Goal: Task Accomplishment & Management: Use online tool/utility

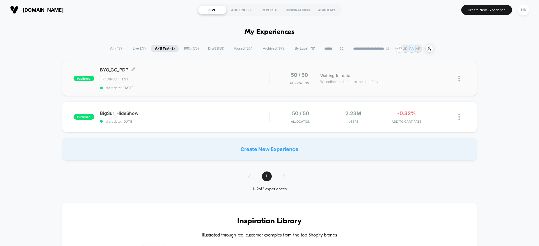
click at [231, 79] on div "Redirect Test" at bounding box center [184, 79] width 169 height 6
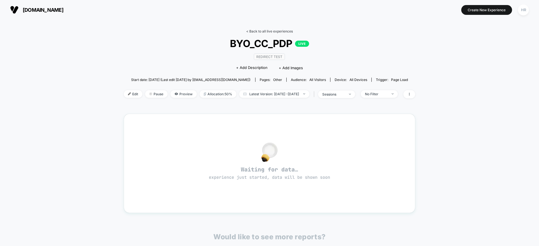
click at [268, 29] on link "< Back to all live experiences" at bounding box center [269, 31] width 47 height 4
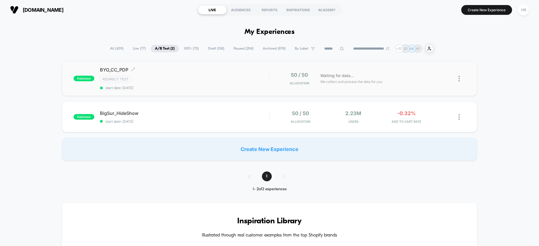
click at [205, 76] on div "Redirect Test" at bounding box center [184, 79] width 169 height 6
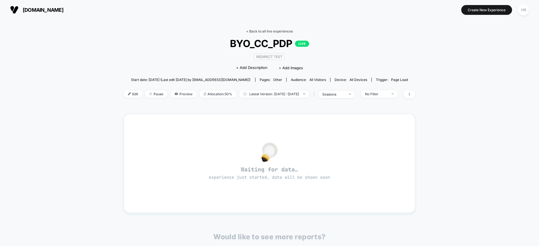
click at [265, 32] on link "< Back to all live experiences" at bounding box center [269, 31] width 47 height 4
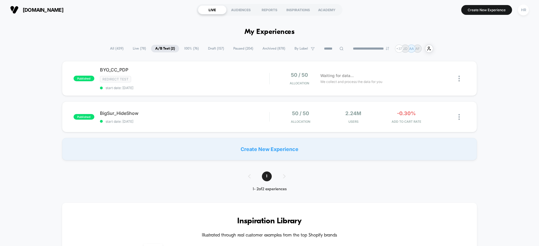
click at [212, 49] on span "Draft ( 157 )" at bounding box center [216, 49] width 24 height 8
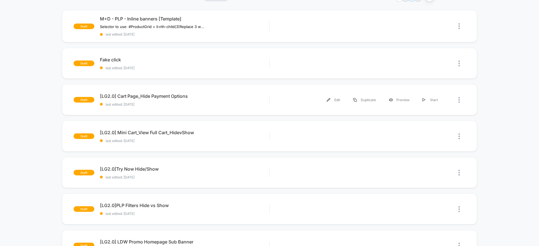
scroll to position [56, 0]
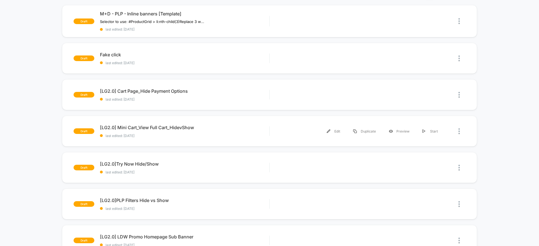
drag, startPoint x: 401, startPoint y: 132, endPoint x: 45, endPoint y: 148, distance: 357.2
click at [45, 148] on div "draft M+D - PLP - Inline banners [Template] Selector to use: #ProductGrid > li:…" at bounding box center [269, 244] width 539 height 479
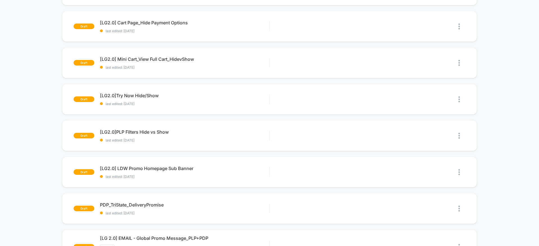
scroll to position [124, 0]
click at [397, 137] on div "Preview" at bounding box center [399, 136] width 34 height 13
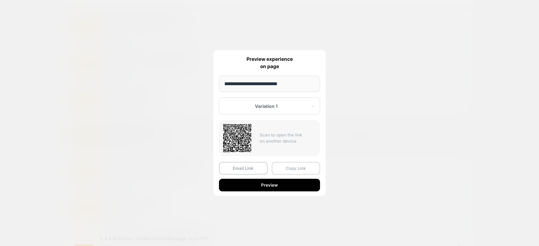
click at [291, 168] on button "Copy Link" at bounding box center [296, 168] width 49 height 13
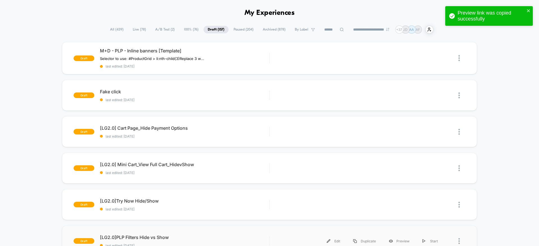
scroll to position [19, 0]
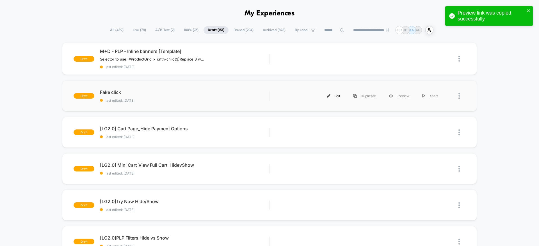
click at [335, 95] on div "Edit" at bounding box center [333, 96] width 26 height 13
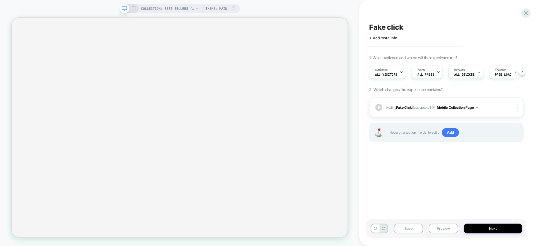
scroll to position [0, 0]
click at [496, 106] on span "Adding Fake Click Sequence # 1 on Mobile Collection Page" at bounding box center [441, 107] width 111 height 7
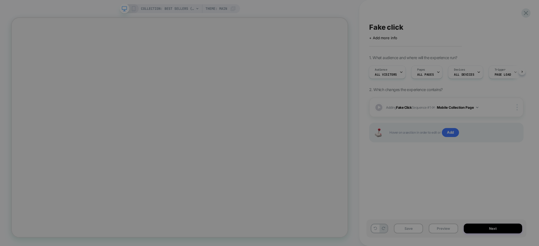
click at [133, 10] on div at bounding box center [269, 123] width 539 height 246
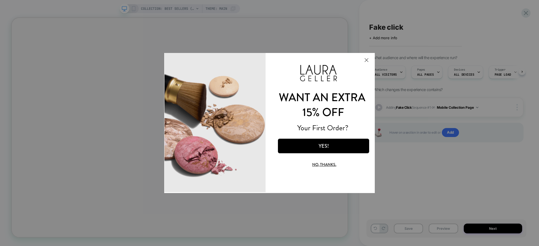
scroll to position [0, 0]
click at [324, 164] on button "No, thanks." at bounding box center [324, 164] width 71 height 13
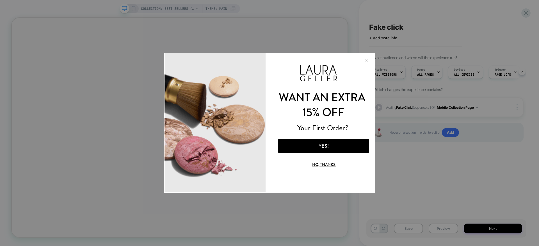
click at [324, 164] on button "No, thanks." at bounding box center [324, 164] width 71 height 13
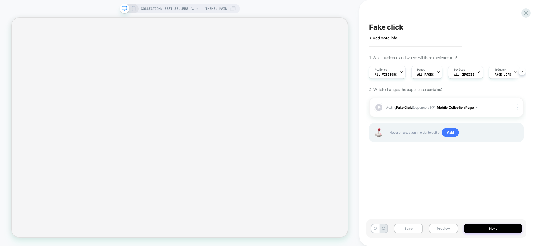
click at [134, 10] on icon at bounding box center [133, 8] width 5 height 5
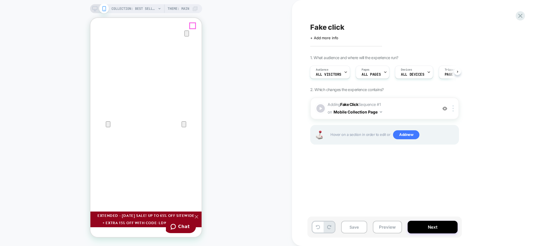
click at [99, 42] on icon "Close" at bounding box center [96, 45] width 7 height 7
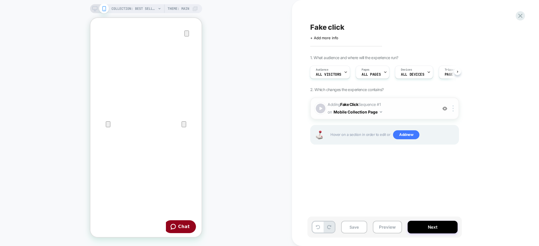
click at [322, 109] on div at bounding box center [321, 109] width 10 height 10
click at [318, 109] on div at bounding box center [321, 109] width 10 height 10
click at [415, 113] on span "Adding Fake Click Sequence # 1 on Mobile Collection Page" at bounding box center [381, 108] width 107 height 15
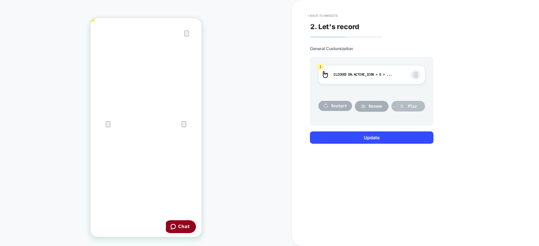
click at [405, 105] on button "Play" at bounding box center [408, 106] width 34 height 11
click at [326, 13] on button "< Back to widgets" at bounding box center [323, 15] width 36 height 9
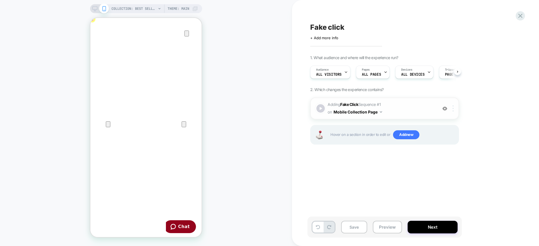
scroll to position [0, 0]
click at [455, 110] on div at bounding box center [453, 109] width 9 height 6
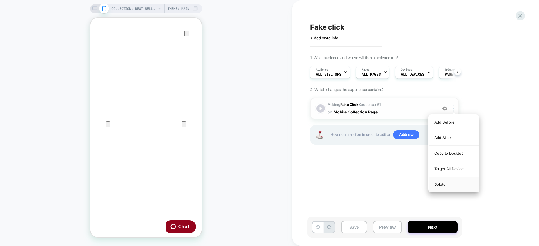
click at [449, 184] on div "Delete" at bounding box center [454, 184] width 50 height 15
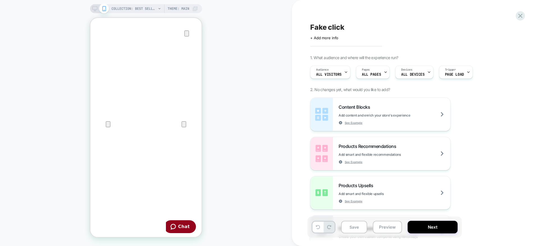
scroll to position [0, 0]
click at [353, 229] on button "Save" at bounding box center [354, 227] width 26 height 13
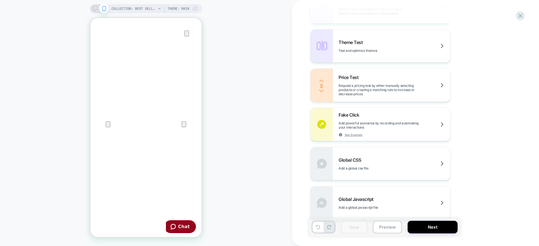
scroll to position [278, 0]
click at [367, 119] on div "Fake Click Add powerful scenarios by recording and automating your interactions…" at bounding box center [395, 124] width 112 height 25
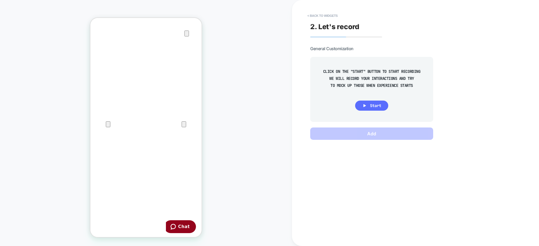
click at [370, 104] on span "Start" at bounding box center [375, 105] width 11 height 5
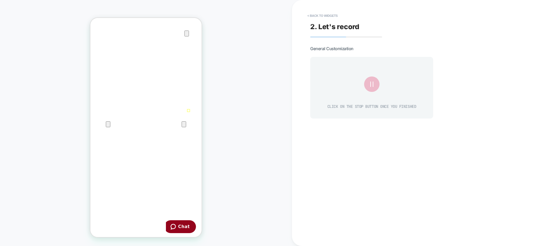
click at [372, 84] on icon at bounding box center [372, 84] width 10 height 10
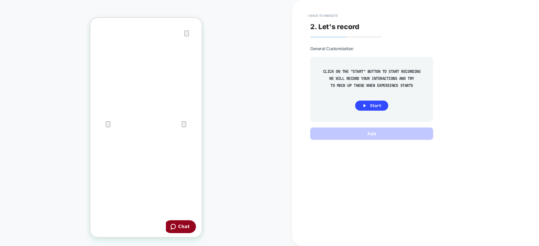
click at [367, 124] on div "General Customization CLICK ON THE "START" BUTTON TO START RECORDING WE WILL RE…" at bounding box center [371, 93] width 123 height 94
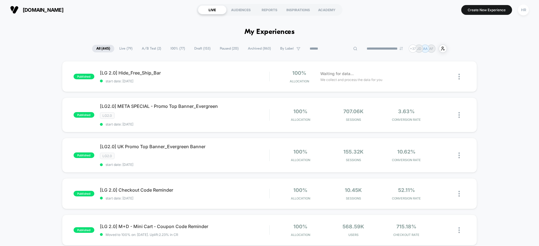
click at [148, 48] on span "A/B Test ( 2 )" at bounding box center [152, 49] width 28 height 8
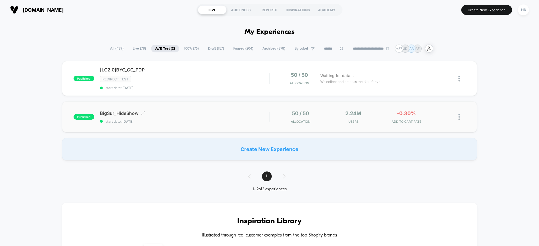
click at [193, 112] on span "BigSur_HideShow Click to edit experience details" at bounding box center [184, 114] width 169 height 6
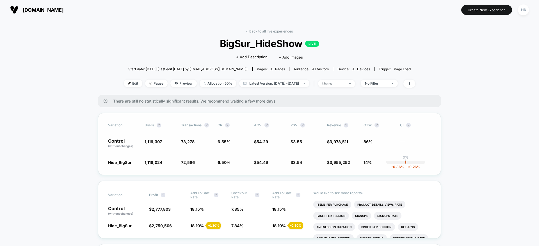
drag, startPoint x: 107, startPoint y: 141, endPoint x: 214, endPoint y: 154, distance: 108.3
click at [214, 154] on div "Variation users ? Transactions ? CR ? AOV ? PSV ? Revenue ? OTW ? CI ? Control …" at bounding box center [269, 144] width 343 height 62
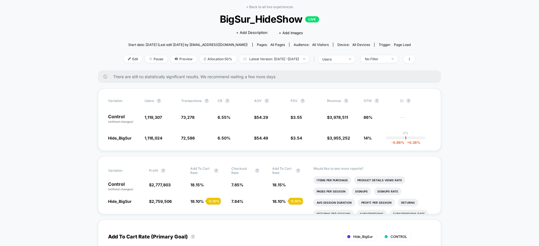
scroll to position [25, 0]
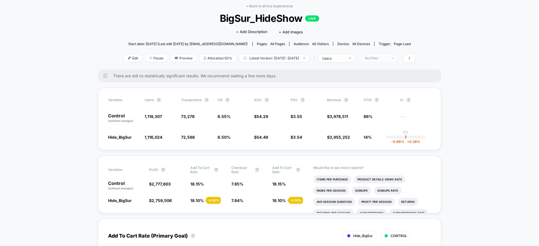
click at [384, 59] on div "No Filter" at bounding box center [376, 58] width 22 height 4
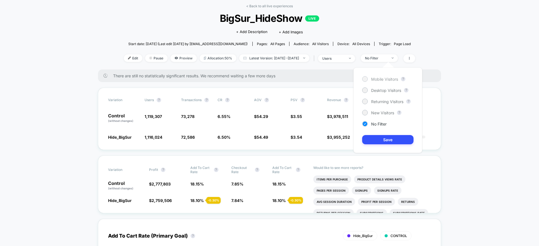
click at [381, 82] on div "Mobile Visitors" at bounding box center [380, 79] width 36 height 6
click at [372, 137] on button "Save" at bounding box center [387, 139] width 51 height 9
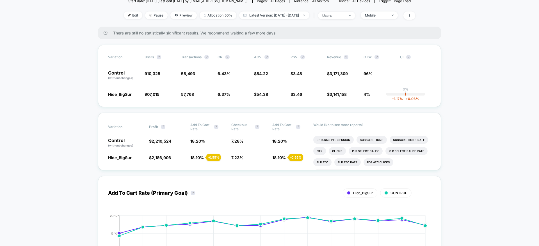
scroll to position [56, 0]
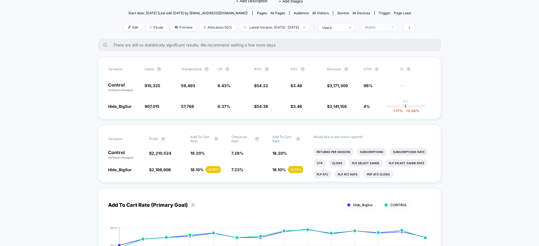
click at [385, 30] on span "Mobile" at bounding box center [379, 28] width 37 height 8
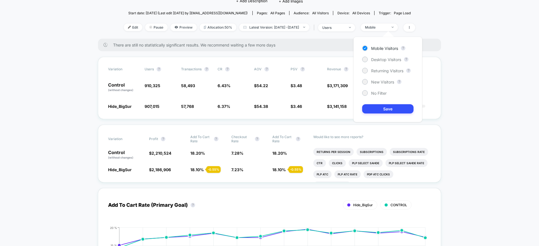
click at [380, 90] on div "Mobile Visitors ? Desktop Visitors ? Returning Visitors ? New Visitors ? No Fil…" at bounding box center [387, 80] width 69 height 86
click at [380, 92] on span "No Filter" at bounding box center [378, 93] width 15 height 5
click at [378, 111] on button "Save" at bounding box center [387, 108] width 51 height 9
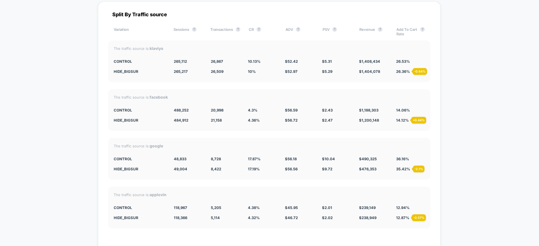
scroll to position [1441, 0]
click at [235, 168] on div "8,422 - 3.8 %" at bounding box center [225, 169] width 29 height 4
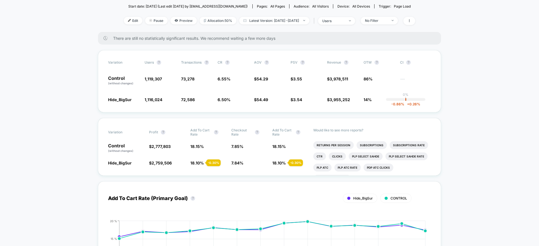
scroll to position [0, 0]
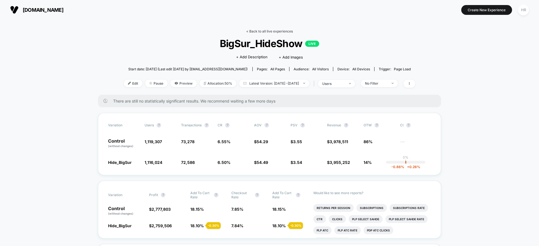
click at [275, 33] on link "< Back to all live experiences" at bounding box center [269, 31] width 47 height 4
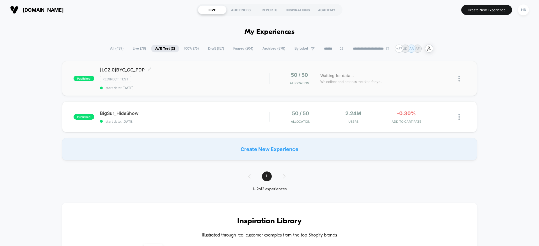
click at [223, 80] on div "Redirect Test" at bounding box center [184, 79] width 169 height 6
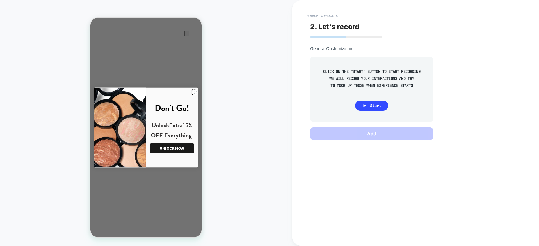
click at [195, 92] on div at bounding box center [145, 127] width 111 height 87
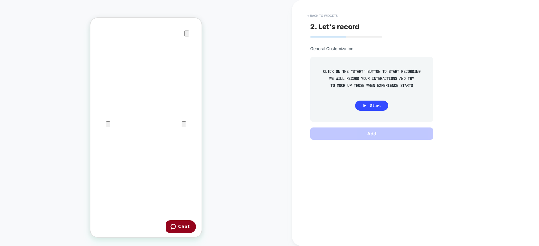
click at [177, 111] on div at bounding box center [145, 112] width 111 height 23
click at [329, 14] on button "< Back to widgets" at bounding box center [323, 15] width 36 height 9
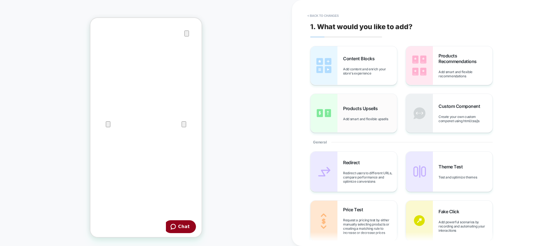
scroll to position [115, 0]
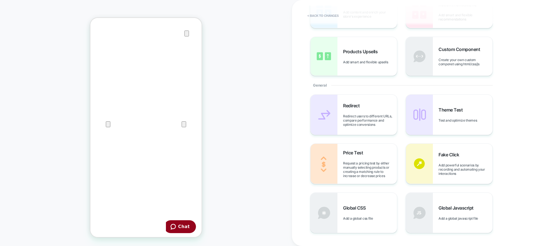
scroll to position [40, 0]
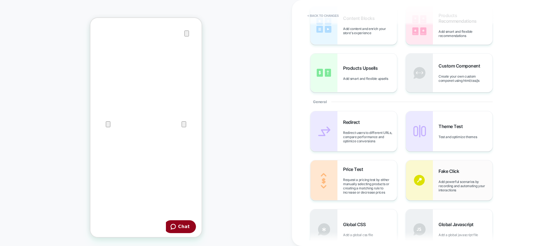
click at [458, 174] on div "Fake Click Add powerful scenarios by recording and automating your interactions" at bounding box center [465, 181] width 54 height 24
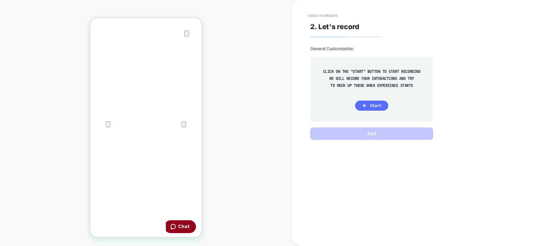
click at [370, 106] on span "Start" at bounding box center [375, 105] width 11 height 5
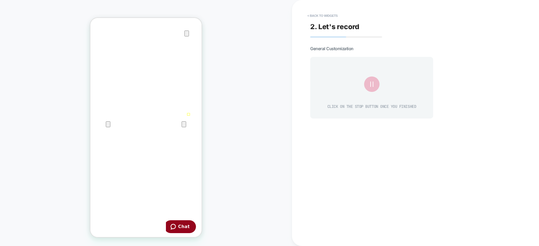
click at [371, 85] on icon at bounding box center [371, 84] width 3 height 5
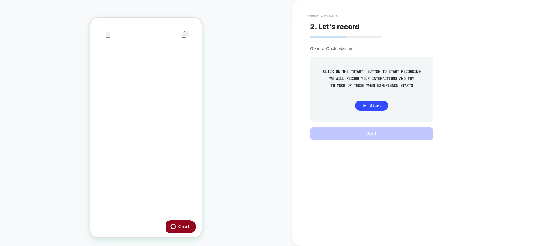
scroll to position [0, 0]
click at [177, 112] on div at bounding box center [145, 112] width 111 height 23
click at [177, 111] on div at bounding box center [145, 112] width 111 height 13
click at [327, 14] on button "< Back to widgets" at bounding box center [323, 15] width 36 height 9
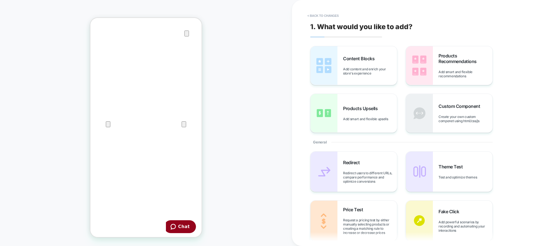
click at [331, 16] on button "< Back to changes" at bounding box center [323, 15] width 37 height 9
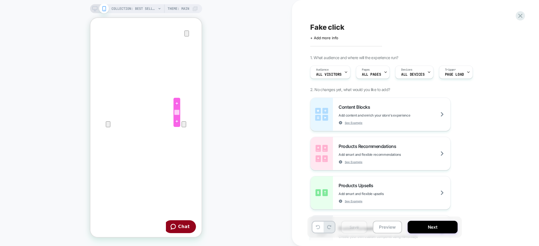
click at [175, 111] on div at bounding box center [177, 113] width 6 height 6
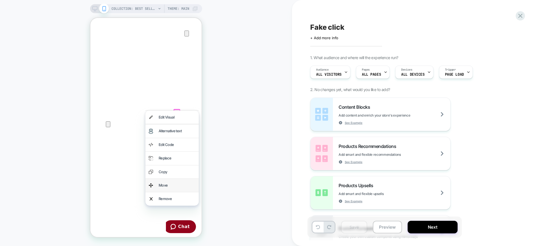
click at [170, 183] on div "Move" at bounding box center [177, 185] width 37 height 6
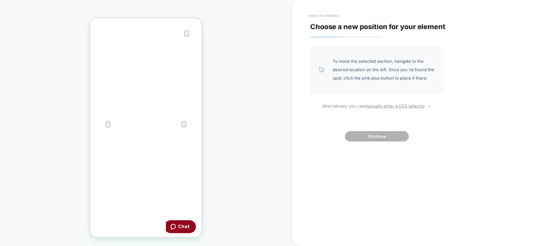
click at [317, 15] on button "< Back to changes" at bounding box center [323, 15] width 37 height 9
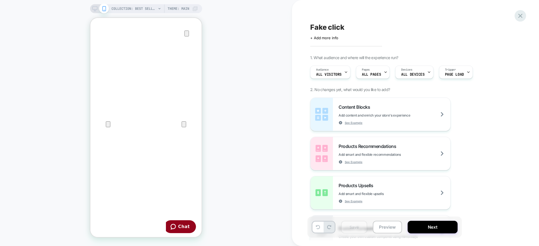
click at [519, 17] on icon at bounding box center [520, 16] width 4 height 4
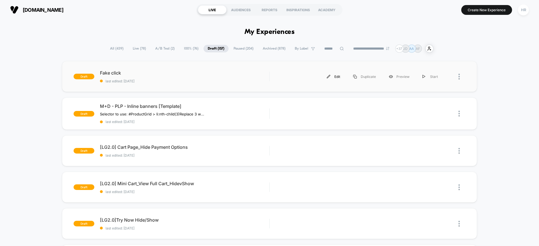
click at [336, 77] on div "Edit" at bounding box center [333, 76] width 26 height 13
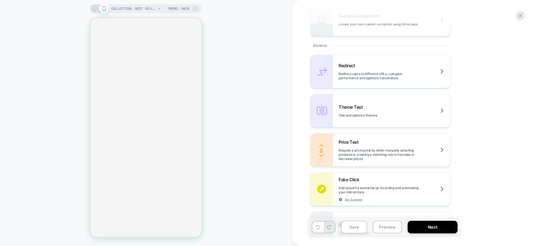
scroll to position [213, 0]
click at [388, 186] on span "Add powerful scenarios by recording and automating your interactions" at bounding box center [395, 190] width 112 height 8
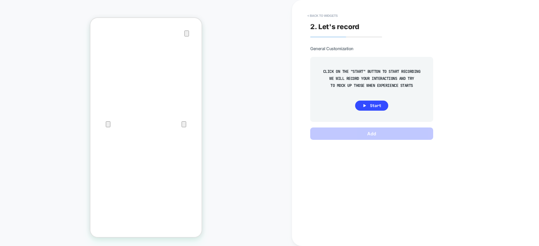
click at [192, 113] on div at bounding box center [145, 112] width 111 height 13
click at [326, 16] on button "< Back to widgets" at bounding box center [323, 15] width 36 height 9
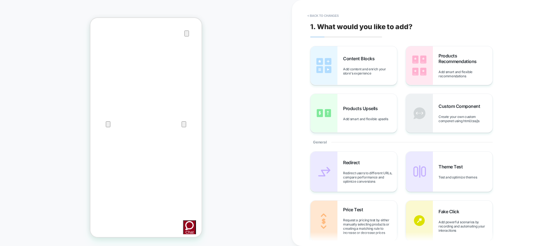
click at [326, 16] on button "< Back to changes" at bounding box center [323, 15] width 37 height 9
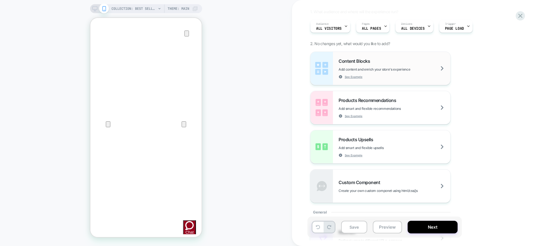
scroll to position [257, 0]
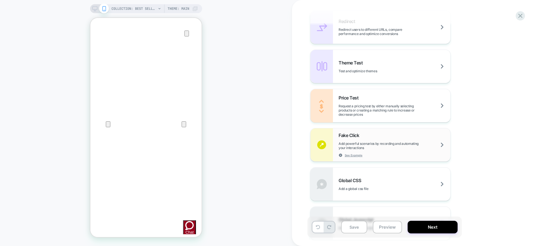
click at [397, 143] on span "Add powerful scenarios by recording and automating your interactions" at bounding box center [395, 146] width 112 height 8
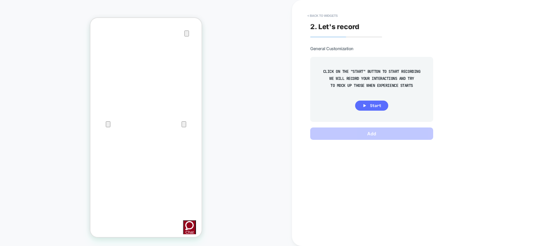
click at [364, 105] on icon at bounding box center [364, 105] width 3 height 3
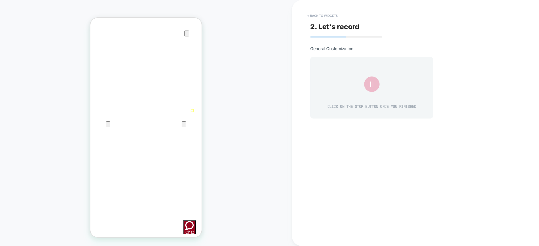
click at [374, 85] on icon at bounding box center [371, 84] width 9 height 9
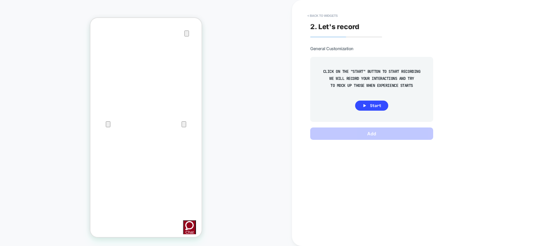
click at [178, 111] on div at bounding box center [145, 112] width 111 height 23
click at [317, 14] on button "< Back to widgets" at bounding box center [323, 15] width 36 height 9
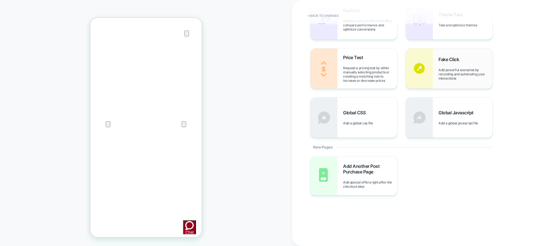
click at [462, 66] on div "Fake Click Add powerful scenarios by recording and automating your interactions" at bounding box center [465, 69] width 54 height 24
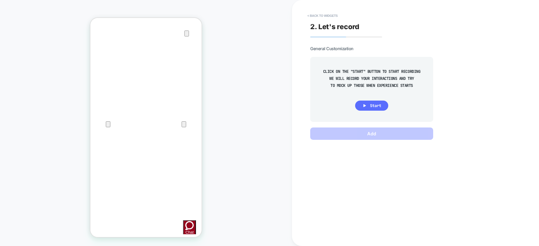
click at [365, 104] on icon at bounding box center [364, 105] width 5 height 5
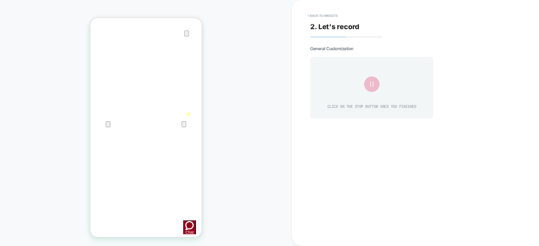
click at [188, 114] on div at bounding box center [188, 114] width 3 height 3
click at [192, 114] on div at bounding box center [192, 114] width 3 height 3
click at [178, 117] on div "Fake Click" at bounding box center [177, 120] width 37 height 6
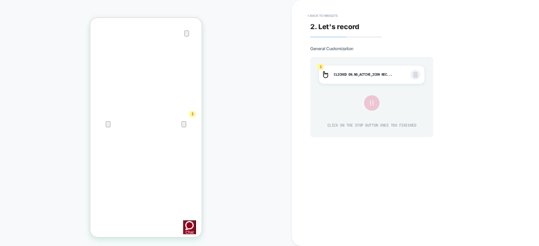
click at [373, 100] on icon at bounding box center [372, 103] width 10 height 10
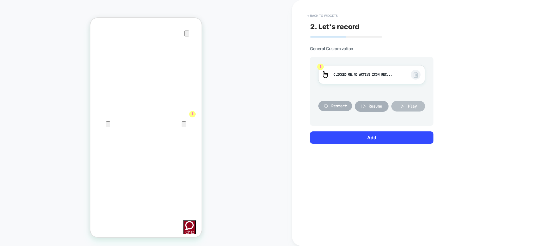
click at [409, 104] on span "Play" at bounding box center [412, 106] width 9 height 5
click at [325, 17] on button "< Back to widgets" at bounding box center [323, 15] width 36 height 9
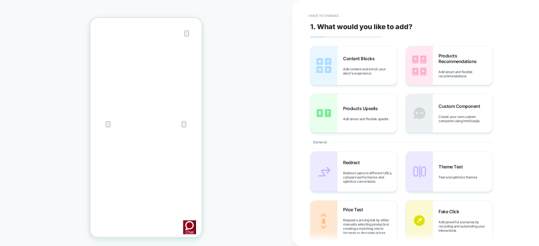
click at [325, 17] on button "< Back to changes" at bounding box center [323, 15] width 37 height 9
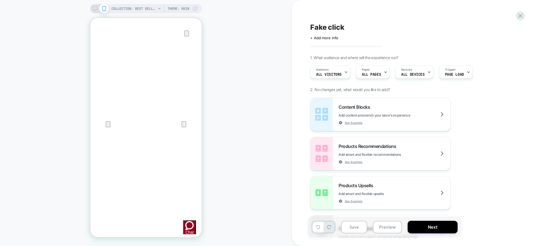
click at [327, 29] on span "Fake click" at bounding box center [327, 27] width 34 height 8
type textarea "**********"
click at [400, 29] on icon at bounding box center [399, 27] width 7 height 7
click at [516, 17] on div at bounding box center [521, 16] width 12 height 12
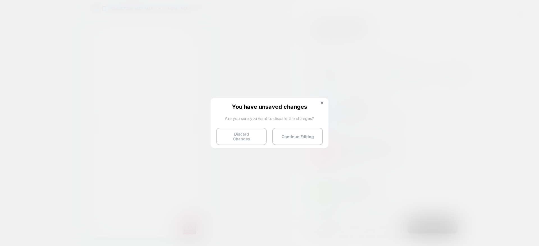
click at [238, 129] on button "Discard Changes" at bounding box center [241, 136] width 51 height 17
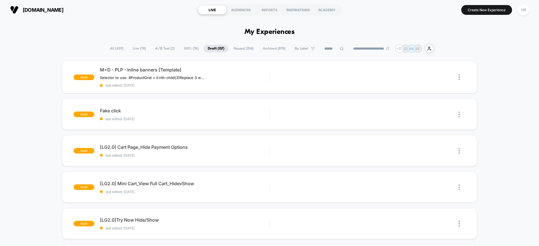
click at [239, 47] on span "Paused ( 204 )" at bounding box center [243, 49] width 28 height 8
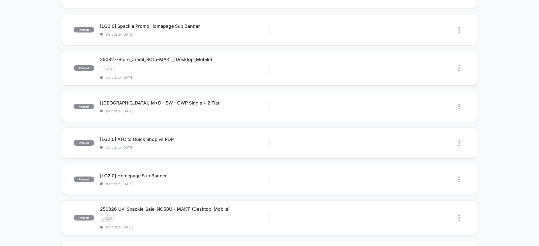
scroll to position [157, 0]
click at [241, 144] on div "[LG2.0] ATC to Quick Shop vs PDP Click to edit experience details Click to edit…" at bounding box center [184, 142] width 169 height 13
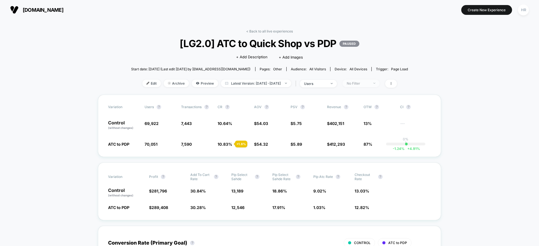
click at [369, 82] on div "No Filter" at bounding box center [358, 83] width 22 height 4
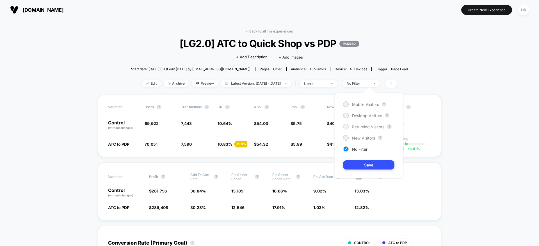
click at [359, 127] on span "Returning Visitors" at bounding box center [368, 127] width 32 height 5
click at [352, 167] on button "Save" at bounding box center [368, 165] width 51 height 9
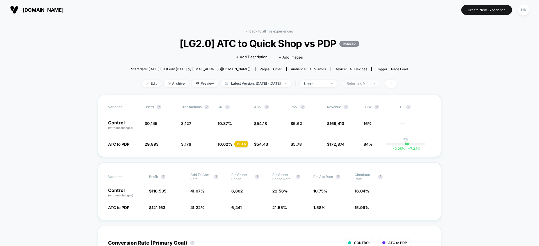
click at [378, 80] on span "Returning Visitors" at bounding box center [360, 84] width 37 height 8
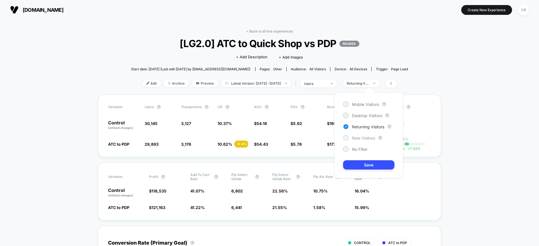
click at [358, 137] on span "New Visitors" at bounding box center [363, 138] width 23 height 5
click at [358, 167] on button "Save" at bounding box center [368, 165] width 51 height 9
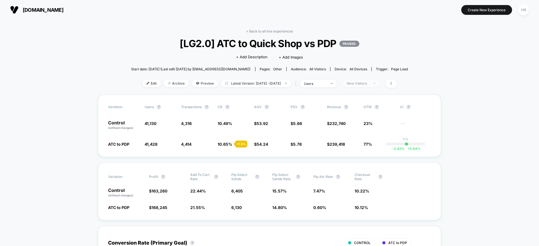
click at [362, 82] on div "New Visitors" at bounding box center [358, 83] width 22 height 4
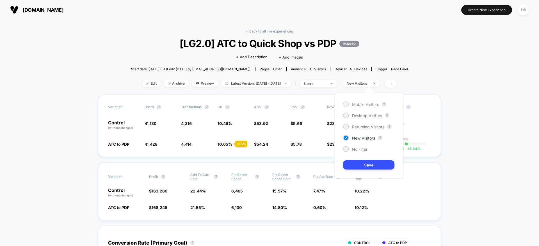
click at [357, 104] on span "Mobile Visitors" at bounding box center [365, 104] width 27 height 5
click at [363, 163] on button "Save" at bounding box center [368, 165] width 51 height 9
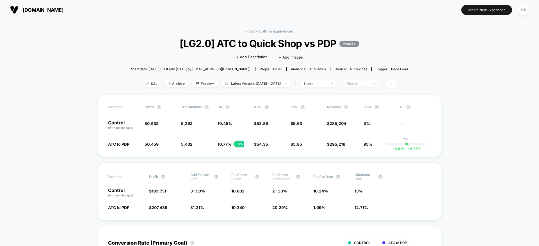
click at [369, 84] on div "Mobile" at bounding box center [358, 83] width 22 height 4
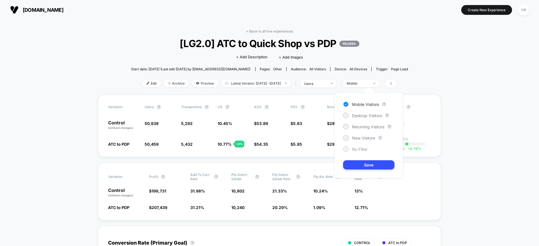
click at [362, 147] on span "No Filter" at bounding box center [359, 149] width 15 height 5
click at [387, 61] on div "< Back to all live experiences [LG2.0] ATC to Quick Shop vs PDP PAUSED Click to…" at bounding box center [269, 62] width 277 height 66
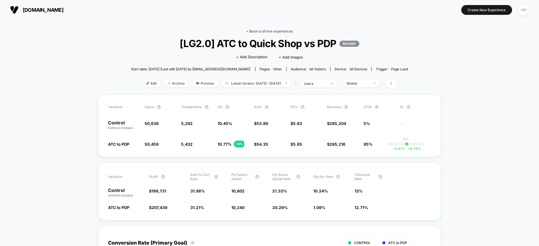
click at [267, 33] on link "< Back to all live experiences" at bounding box center [269, 31] width 47 height 4
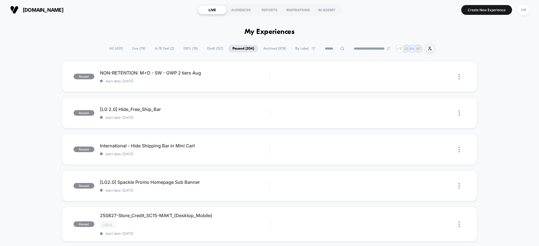
click at [163, 45] on span "A/B Test ( 2 )" at bounding box center [164, 49] width 28 height 8
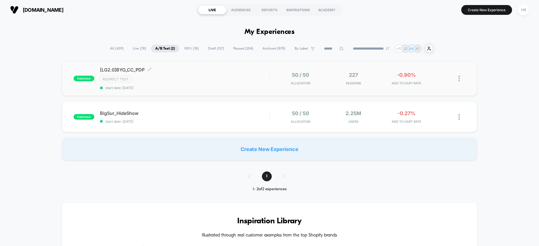
click at [216, 78] on div "Redirect Test" at bounding box center [184, 79] width 169 height 6
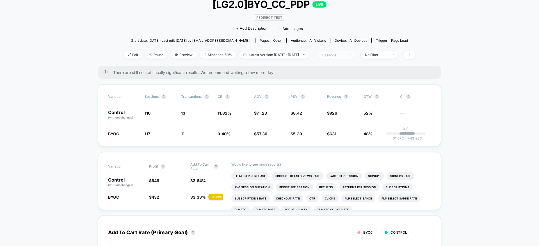
scroll to position [39, 0]
click at [347, 33] on div "Redirect Test Click to edit experience details + Add Description + Add Images" at bounding box center [269, 24] width 175 height 26
click at [345, 58] on span "sessions" at bounding box center [336, 56] width 37 height 8
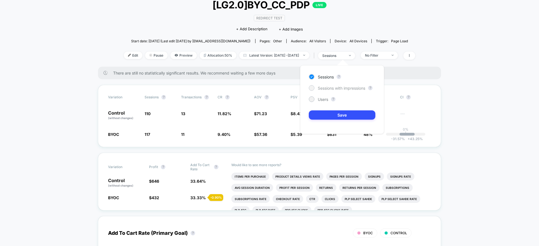
click at [324, 89] on span "Sessions with impressions" at bounding box center [341, 88] width 47 height 5
click at [326, 115] on button "Save" at bounding box center [342, 115] width 67 height 9
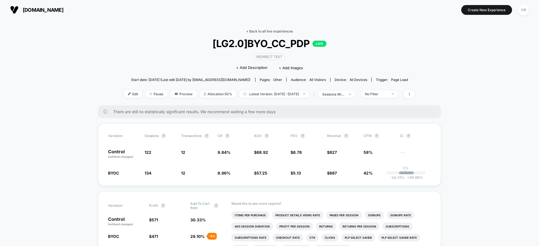
click at [268, 31] on link "< Back to all live experiences" at bounding box center [269, 31] width 47 height 4
